Goal: Information Seeking & Learning: Understand process/instructions

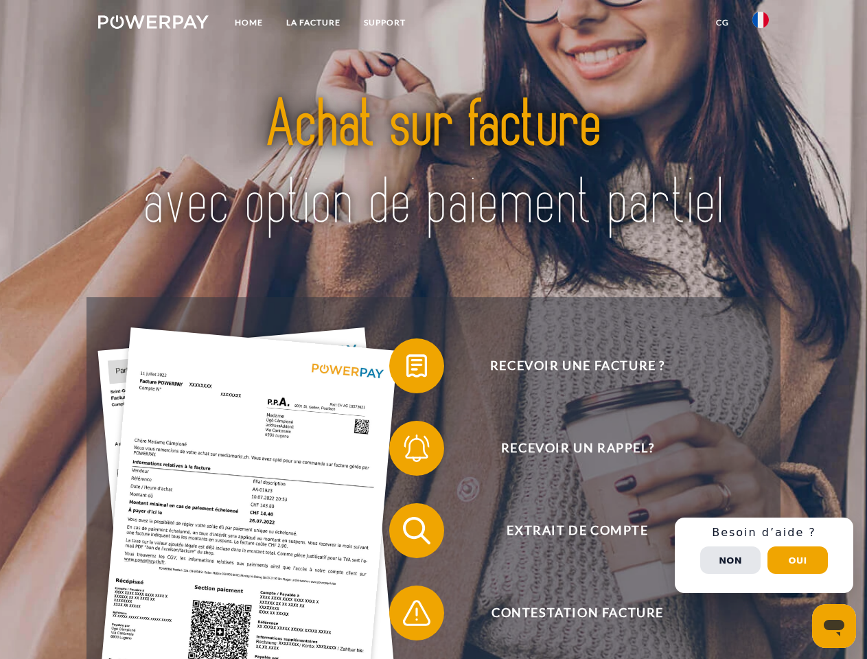
click at [153, 24] on img at bounding box center [153, 22] width 111 height 14
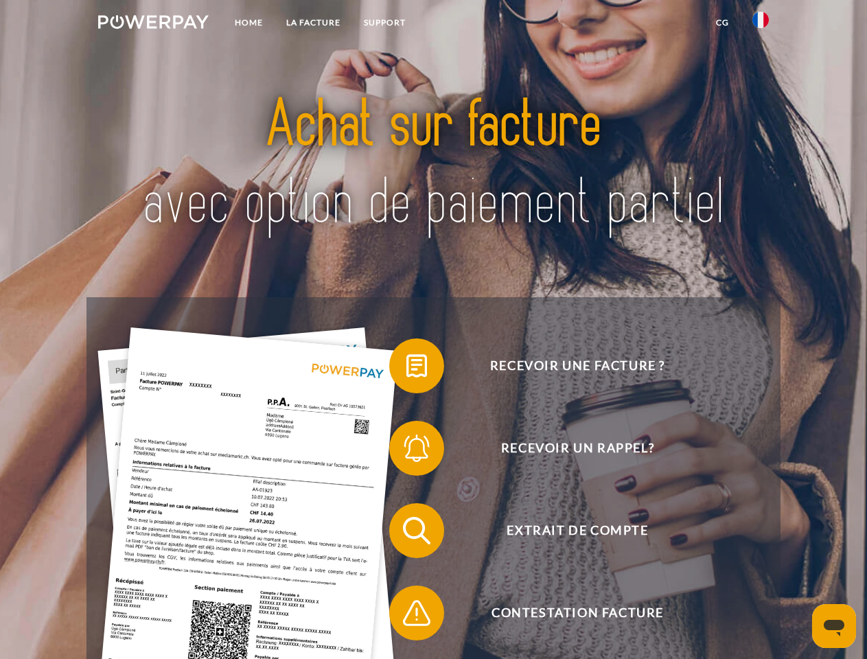
click at [761, 24] on img at bounding box center [760, 20] width 16 height 16
click at [722, 23] on link "CG" at bounding box center [722, 22] width 36 height 25
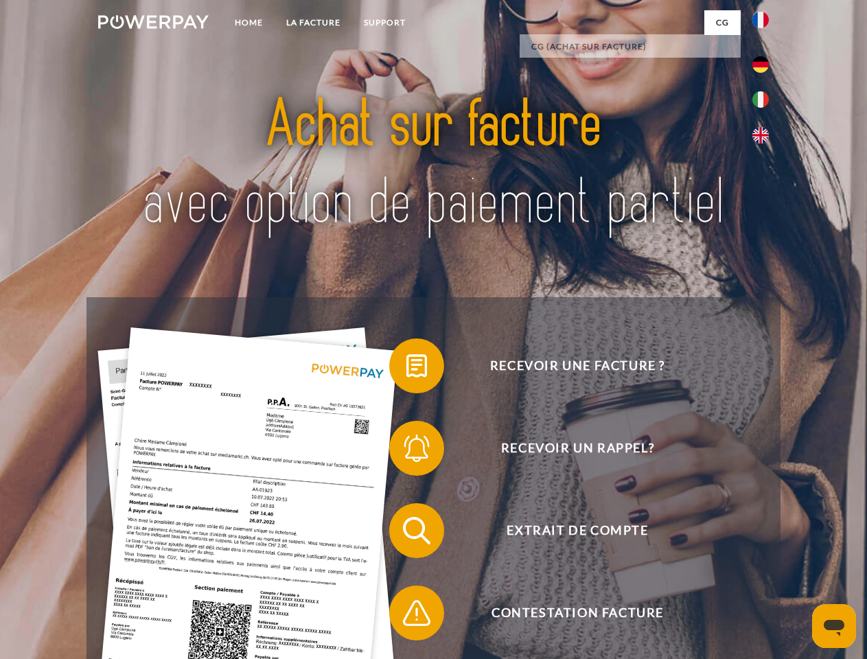
click at [406, 369] on span at bounding box center [396, 366] width 69 height 69
click at [406, 451] on span at bounding box center [396, 448] width 69 height 69
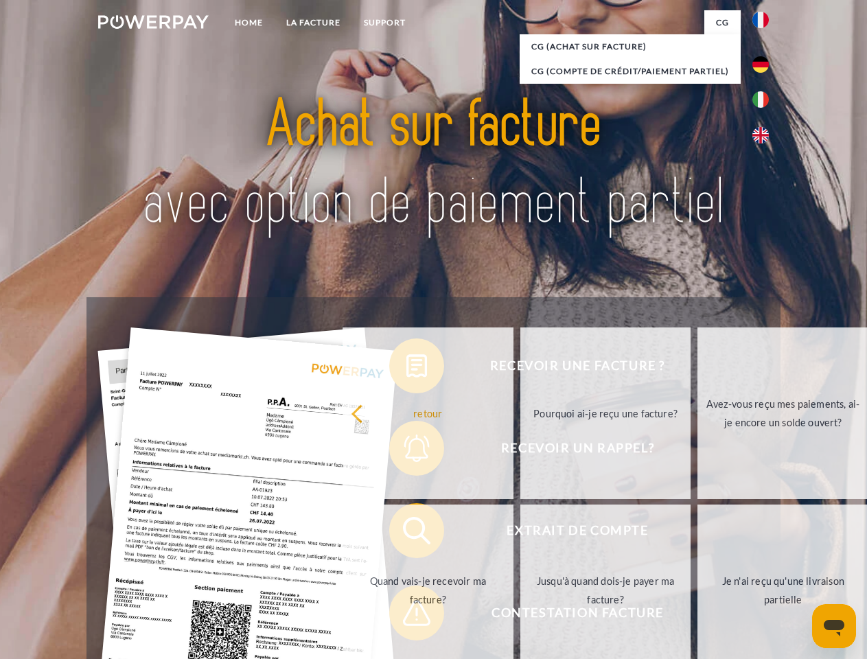
click at [520, 533] on link "Jusqu'à quand dois-je payer ma facture?" at bounding box center [605, 591] width 171 height 172
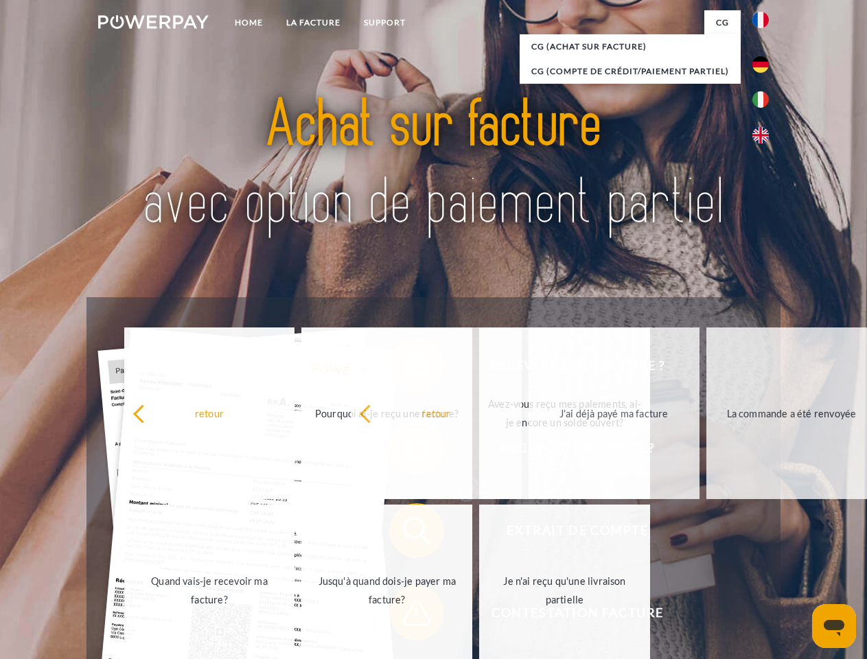
click at [406, 616] on span at bounding box center [396, 613] width 69 height 69
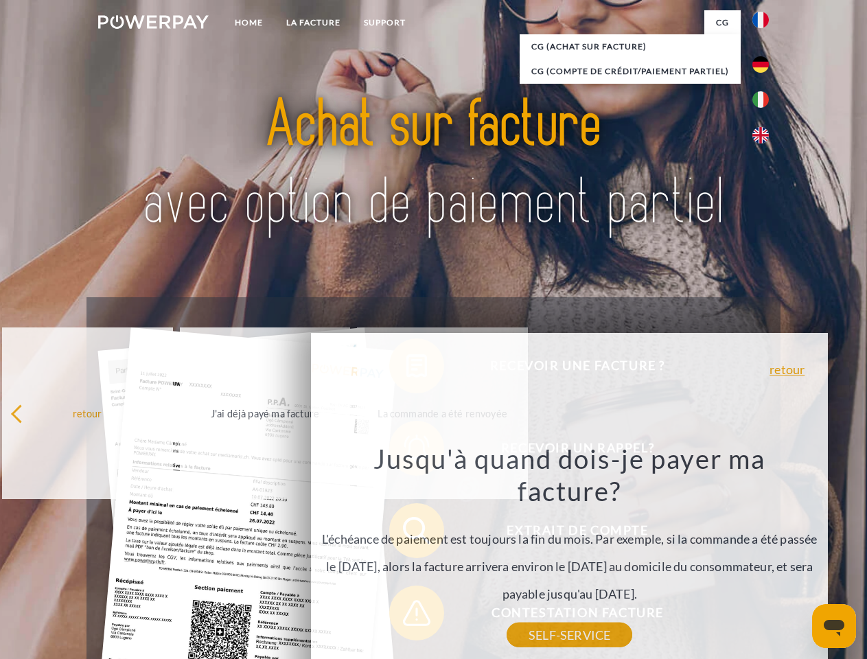
click at [764, 555] on div "Recevoir une facture ? Recevoir un rappel? Extrait de compte retour" at bounding box center [432, 571] width 693 height 549
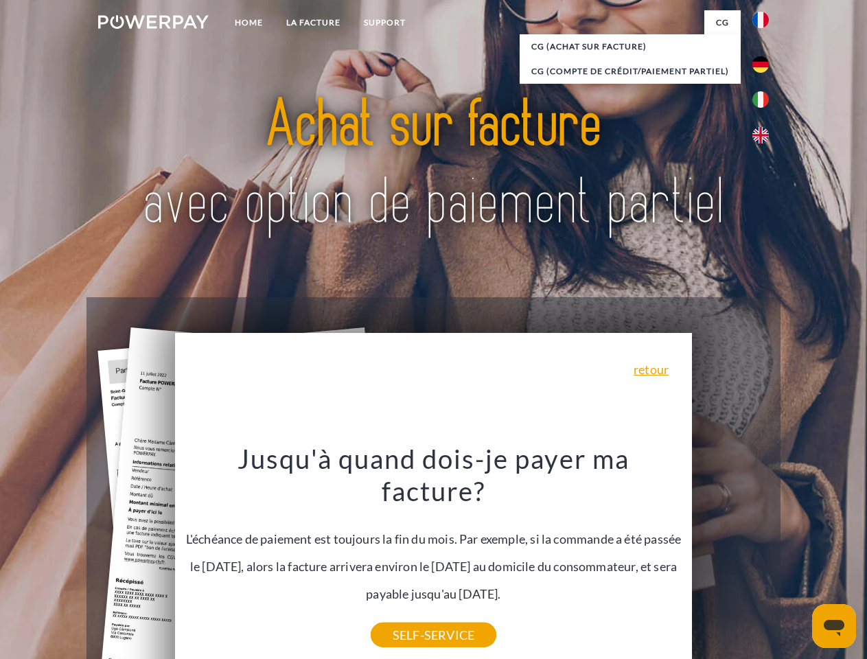
click at [730, 558] on span "Extrait de compte" at bounding box center [577, 530] width 336 height 55
click at [798, 560] on header "Home LA FACTURE Support" at bounding box center [433, 474] width 867 height 948
